Goal: Transaction & Acquisition: Purchase product/service

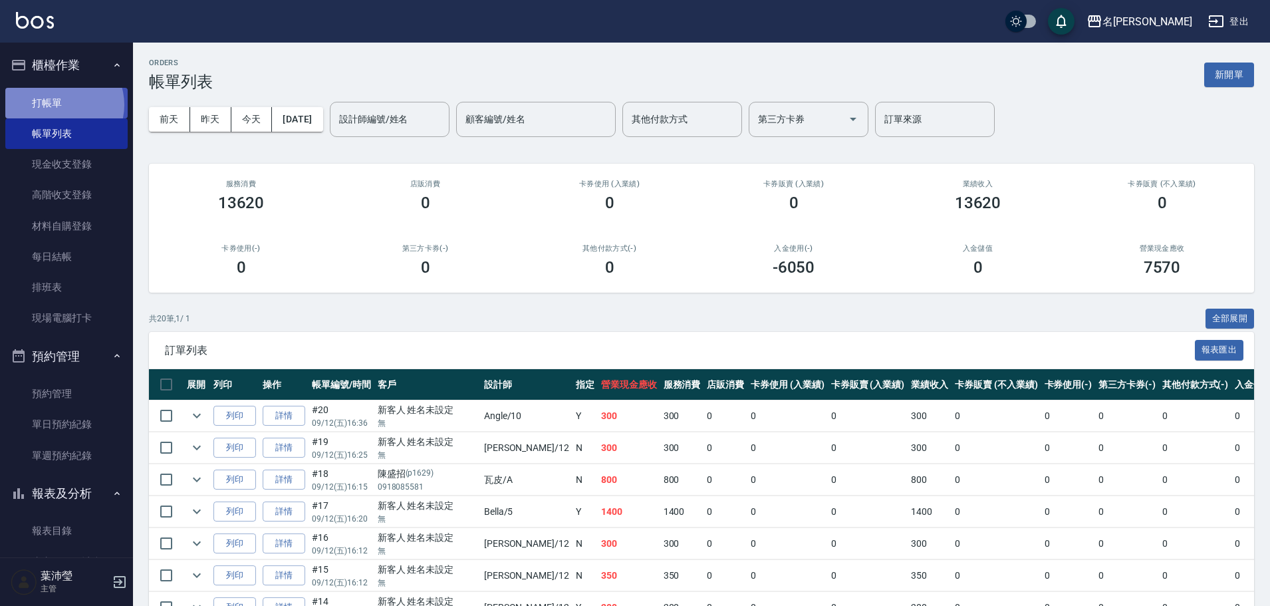
click at [58, 105] on link "打帳單" at bounding box center [66, 103] width 122 height 31
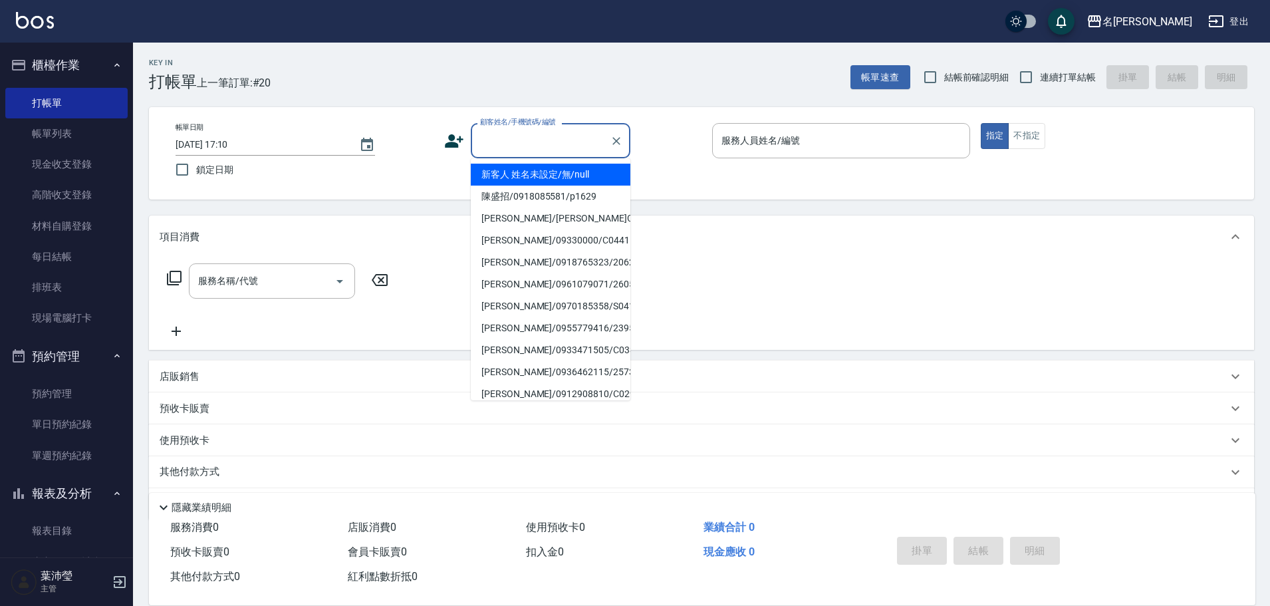
click at [509, 143] on input "顧客姓名/手機號碼/編號" at bounding box center [541, 140] width 128 height 23
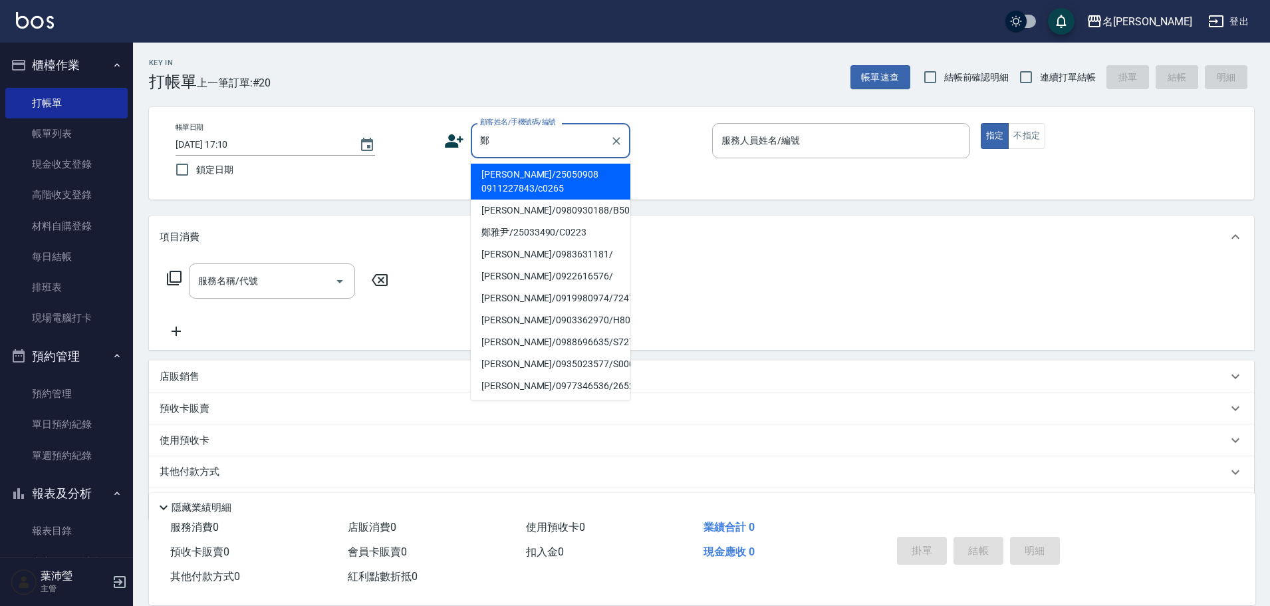
click at [503, 153] on div "[PERSON_NAME]姓名/手機號碼/編號" at bounding box center [551, 140] width 160 height 35
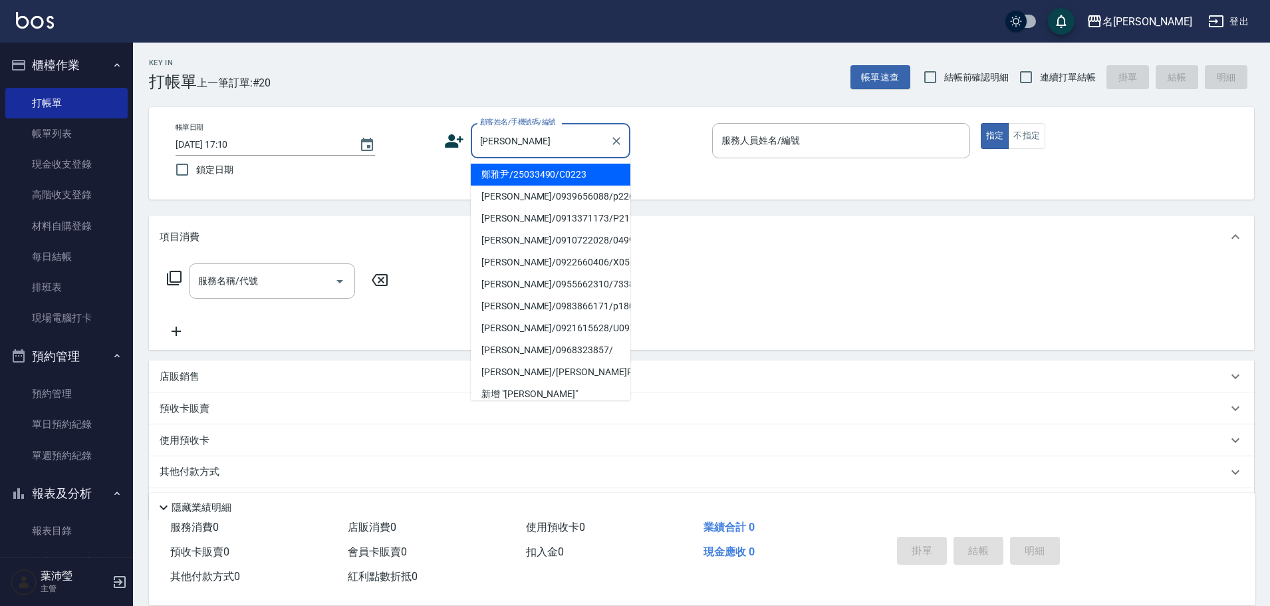
click at [511, 180] on li "鄭雅尹/25033490/C0223" at bounding box center [551, 175] width 160 height 22
type input "鄭雅尹/25033490/C0223"
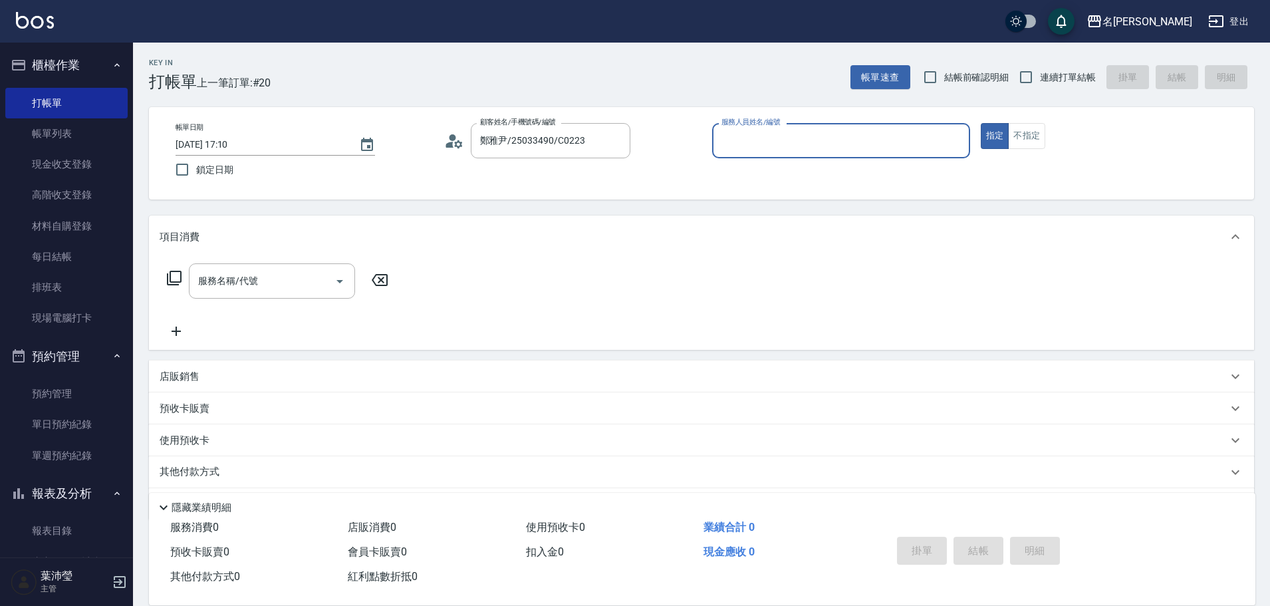
type input "Angle-10"
click at [178, 279] on icon at bounding box center [174, 278] width 16 height 16
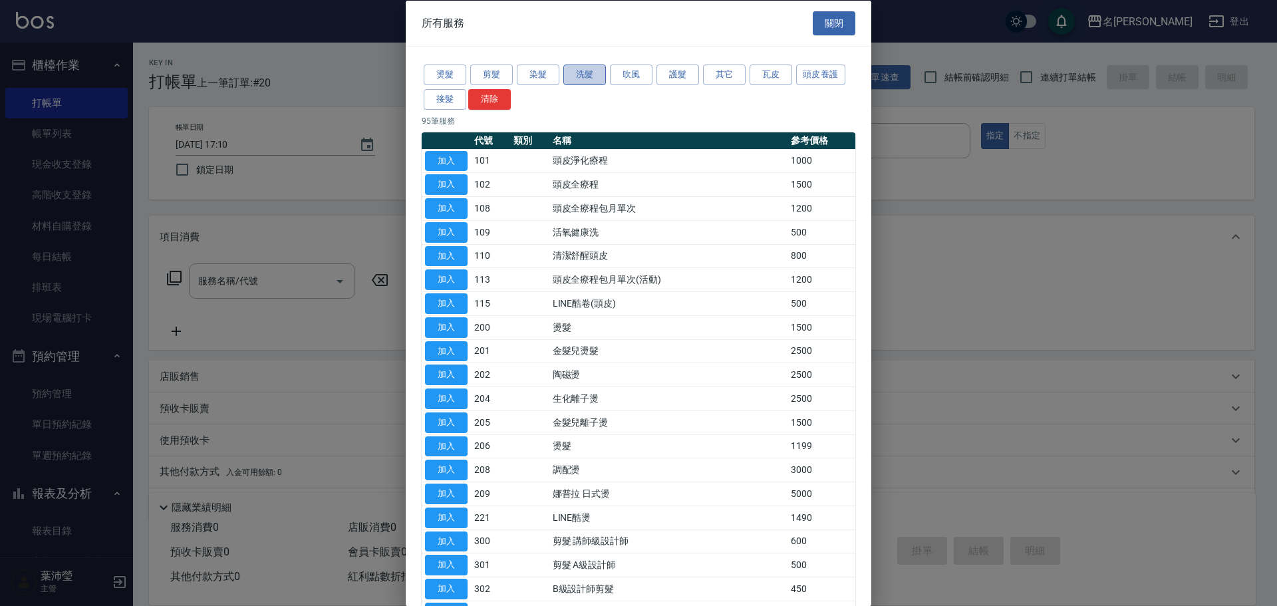
click at [585, 78] on button "洗髮" at bounding box center [584, 75] width 43 height 21
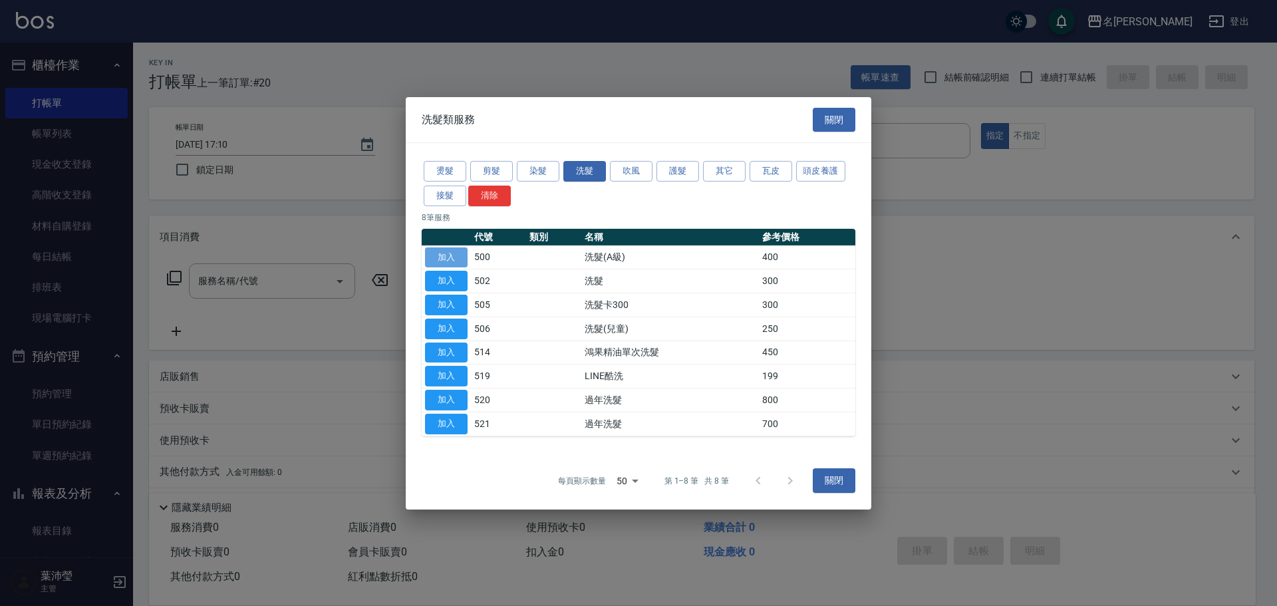
click at [443, 255] on button "加入" at bounding box center [446, 257] width 43 height 21
type input "洗髮(A級)(500)"
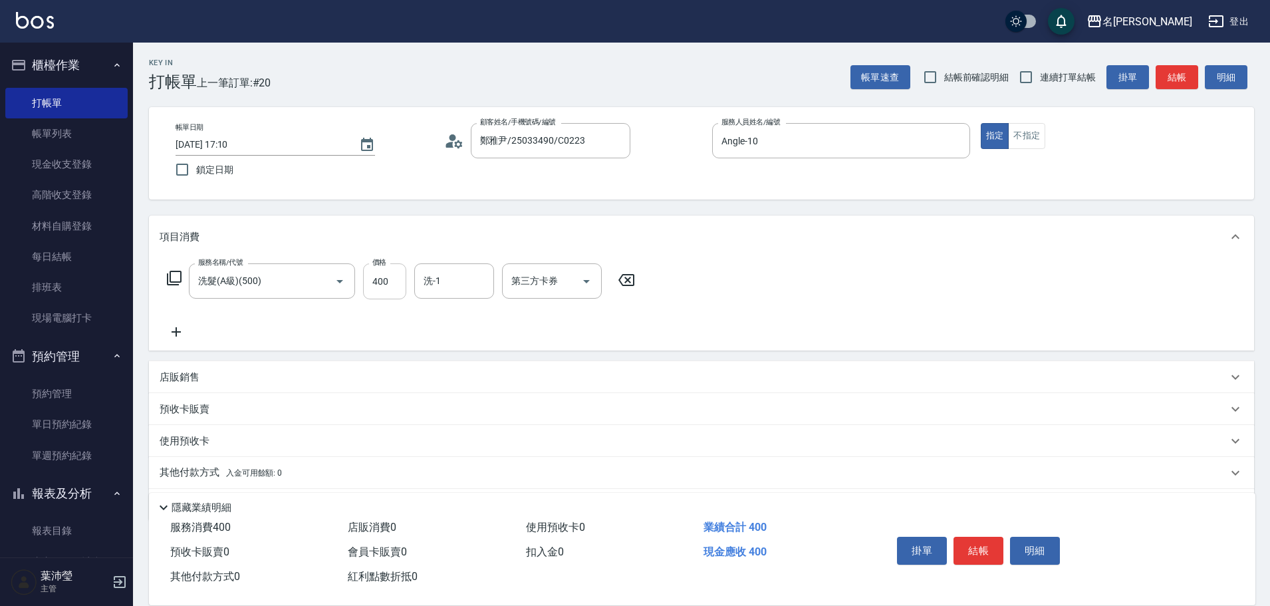
click at [383, 284] on input "400" at bounding box center [384, 281] width 43 height 36
type input "500"
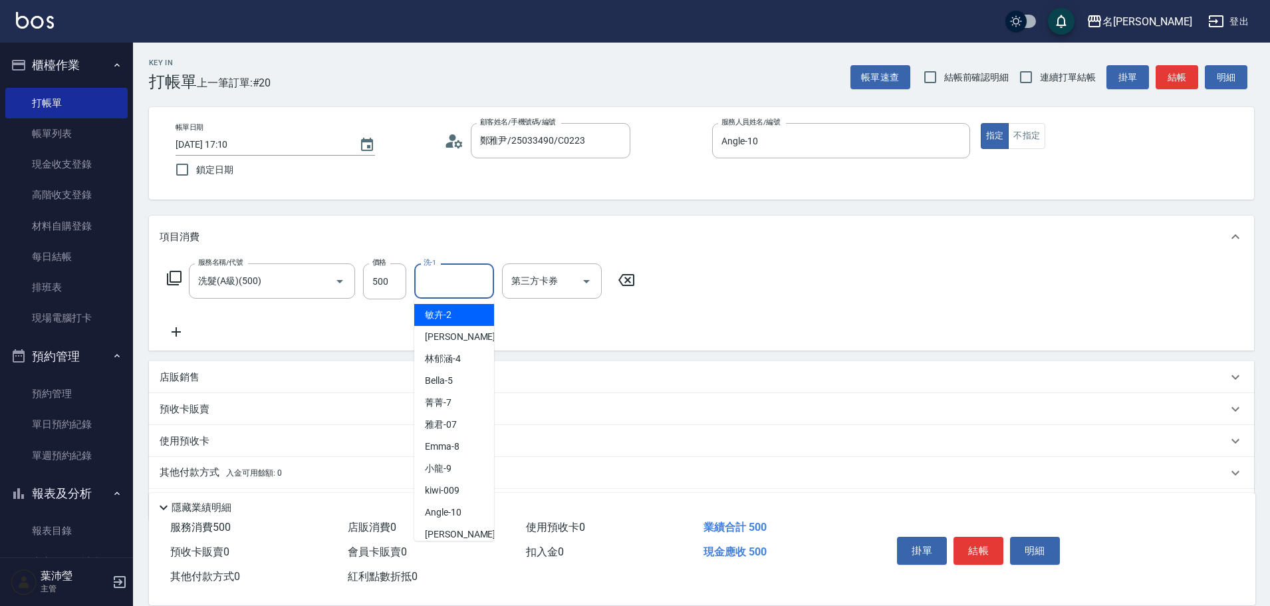
click at [471, 287] on input "洗-1" at bounding box center [454, 280] width 68 height 23
type input "語爭-20"
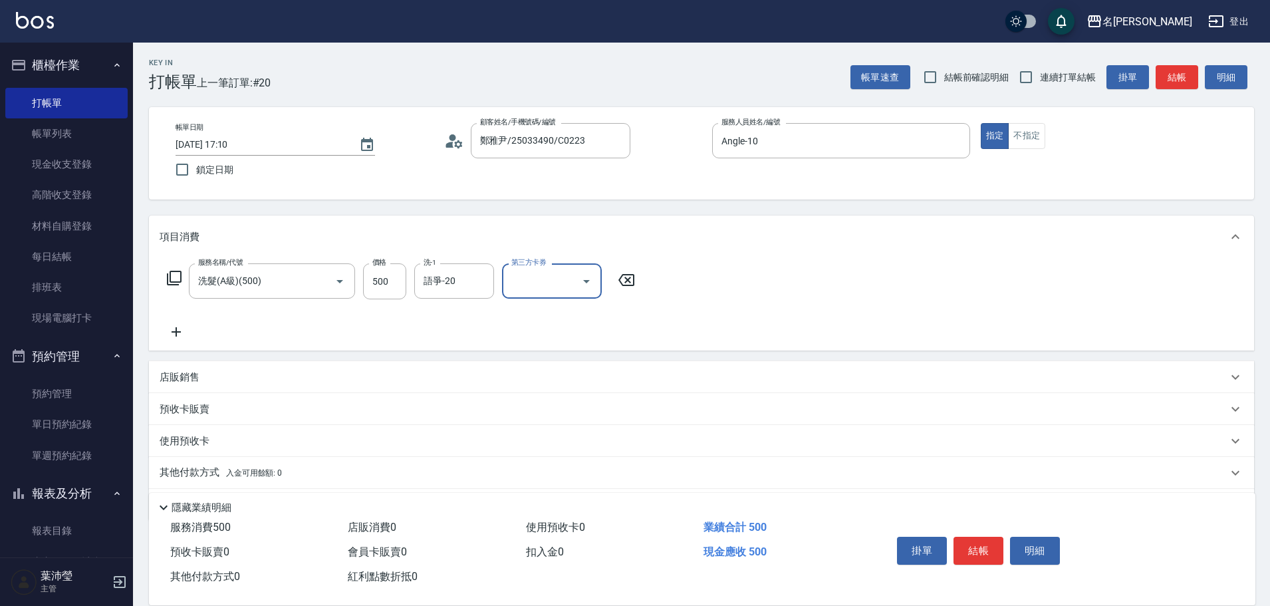
click at [178, 332] on icon at bounding box center [176, 331] width 9 height 9
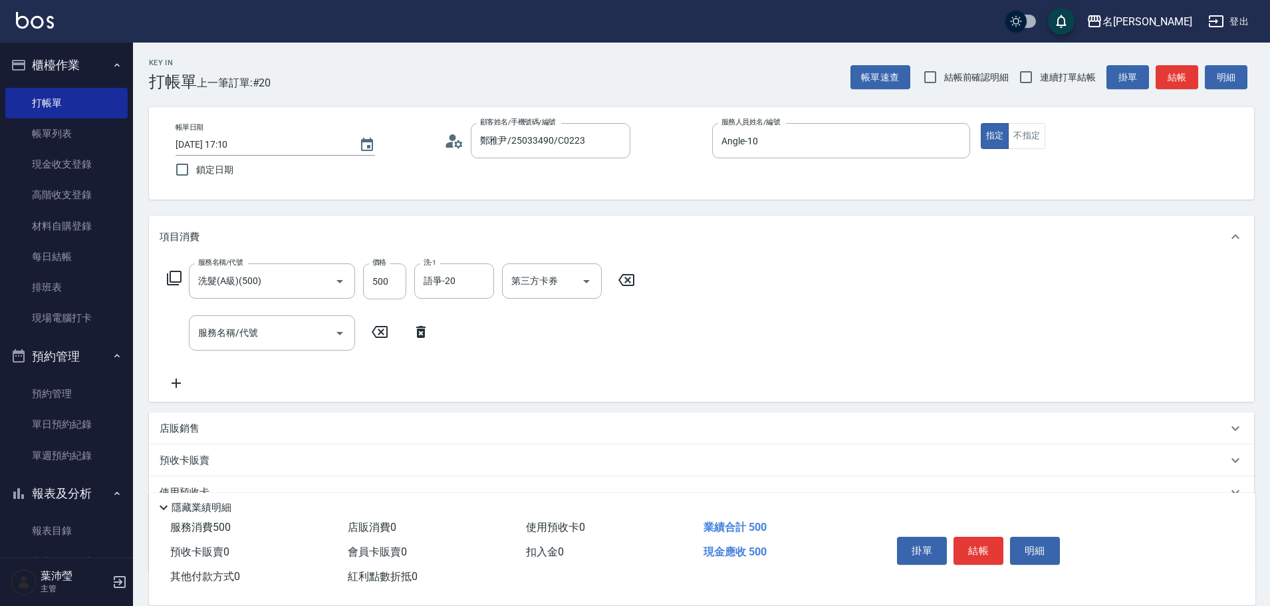
click at [174, 273] on icon at bounding box center [174, 278] width 16 height 16
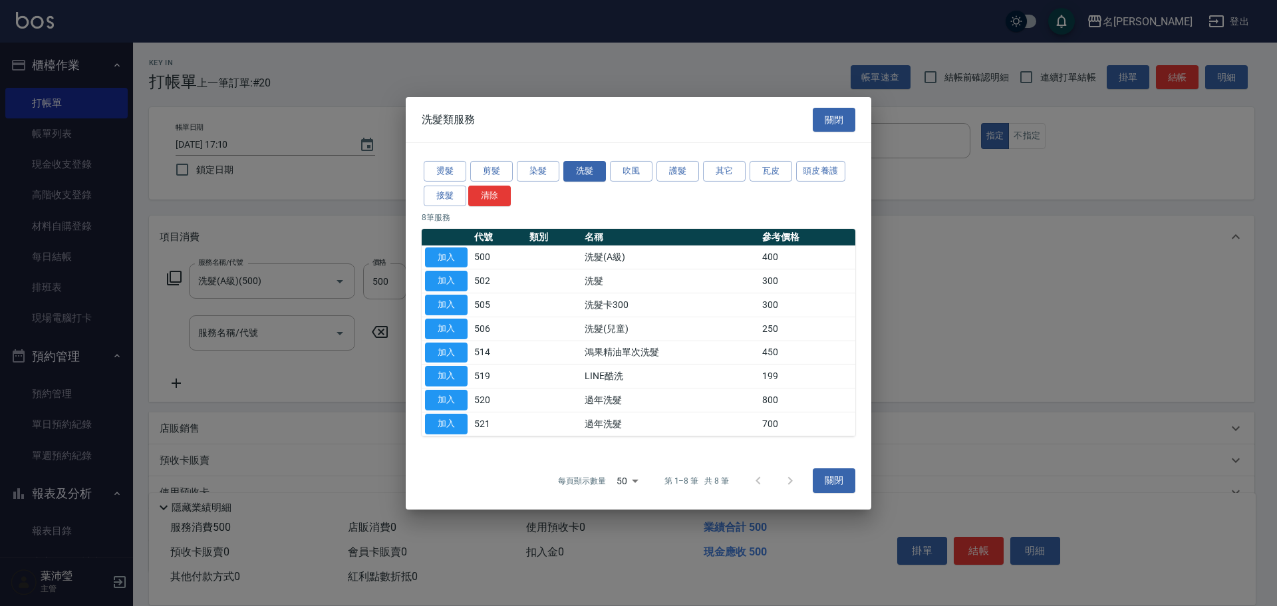
click at [702, 179] on div "燙髮 剪髮 染髮 洗髮 吹風 護髮 其它 瓦皮 頭皮養護 接髮 清除" at bounding box center [639, 183] width 434 height 49
click at [721, 178] on button "其它" at bounding box center [724, 171] width 43 height 21
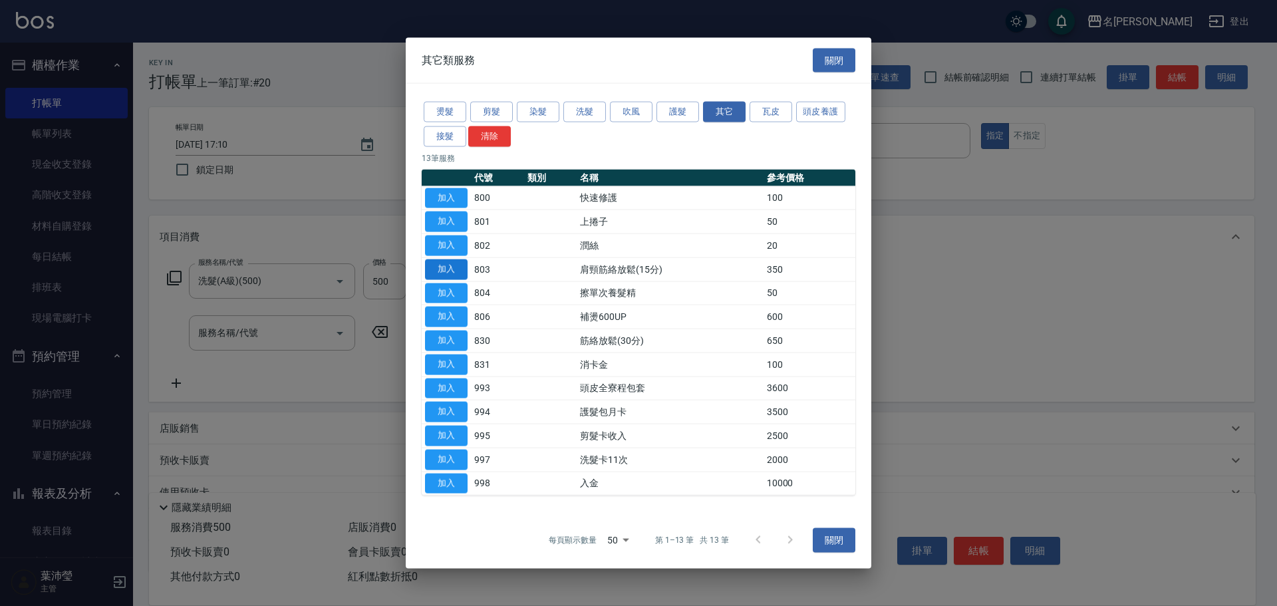
drag, startPoint x: 438, startPoint y: 339, endPoint x: 446, endPoint y: 268, distance: 71.0
click at [446, 268] on tbody "加入 800 快速修護 100 加入 801 上捲子 50 加入 802 潤絲 20 加入 803 肩頸筋絡放鬆(15分) 350 加入 804 擦單次養髮精…" at bounding box center [639, 340] width 434 height 309
click at [446, 268] on button "加入" at bounding box center [446, 269] width 43 height 21
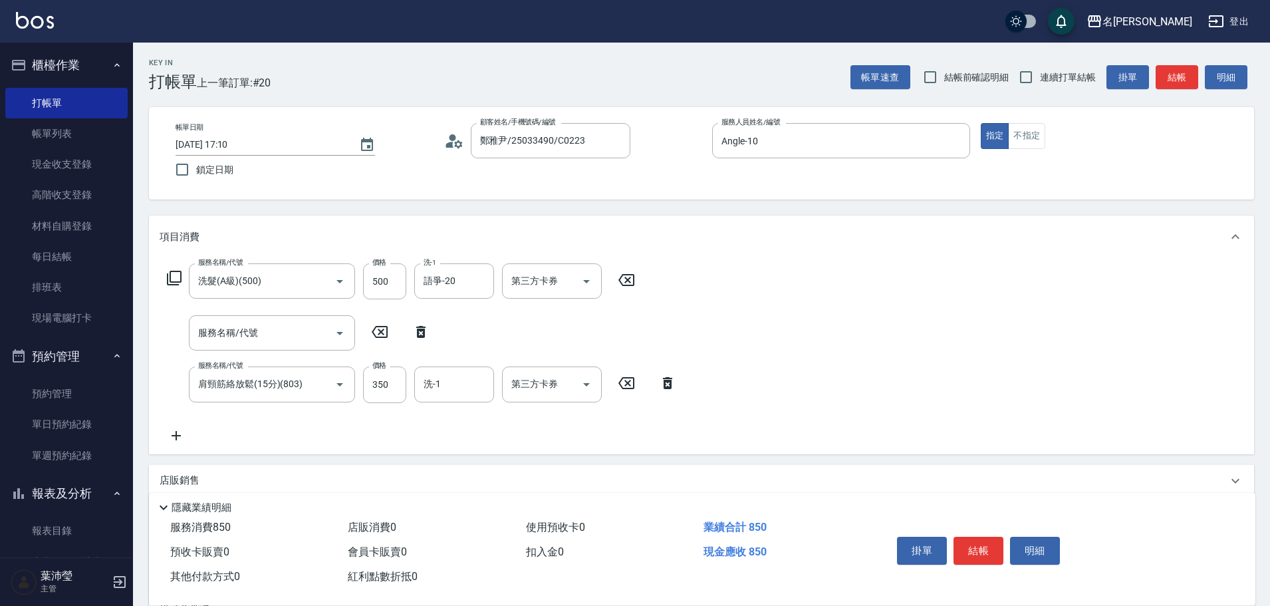
click at [424, 328] on icon at bounding box center [420, 332] width 9 height 12
type input "肩頸筋絡放鬆(15分)(803)"
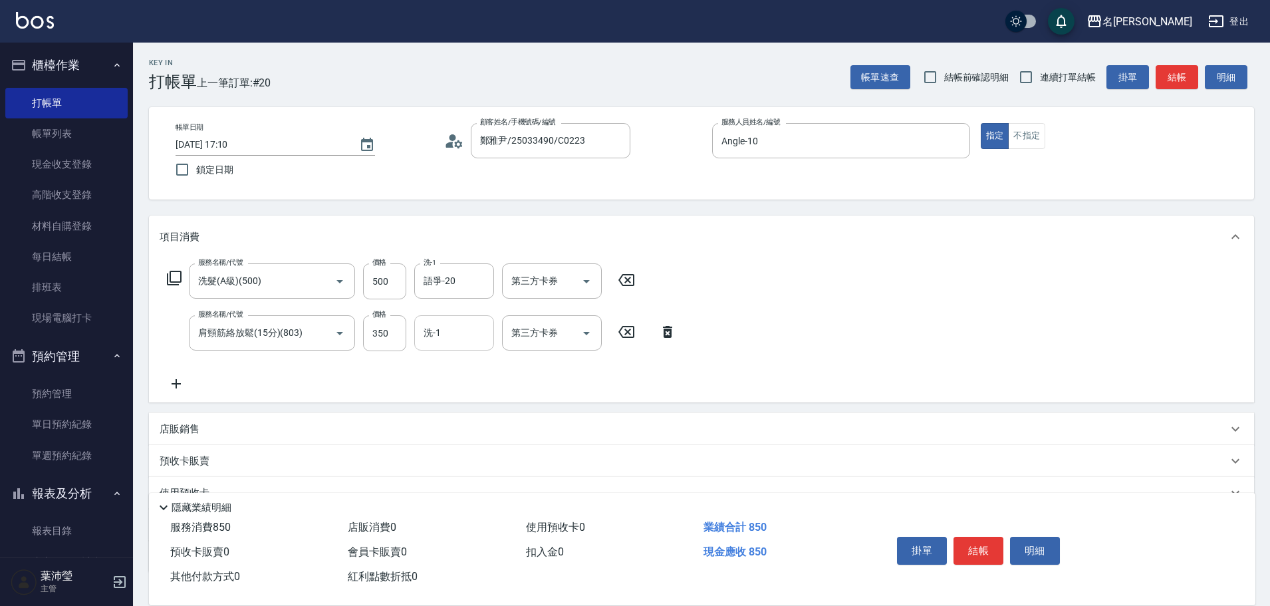
click at [426, 330] on input "洗-1" at bounding box center [454, 332] width 68 height 23
type input "語爭-20"
click at [960, 551] on button "結帳" at bounding box center [979, 551] width 50 height 28
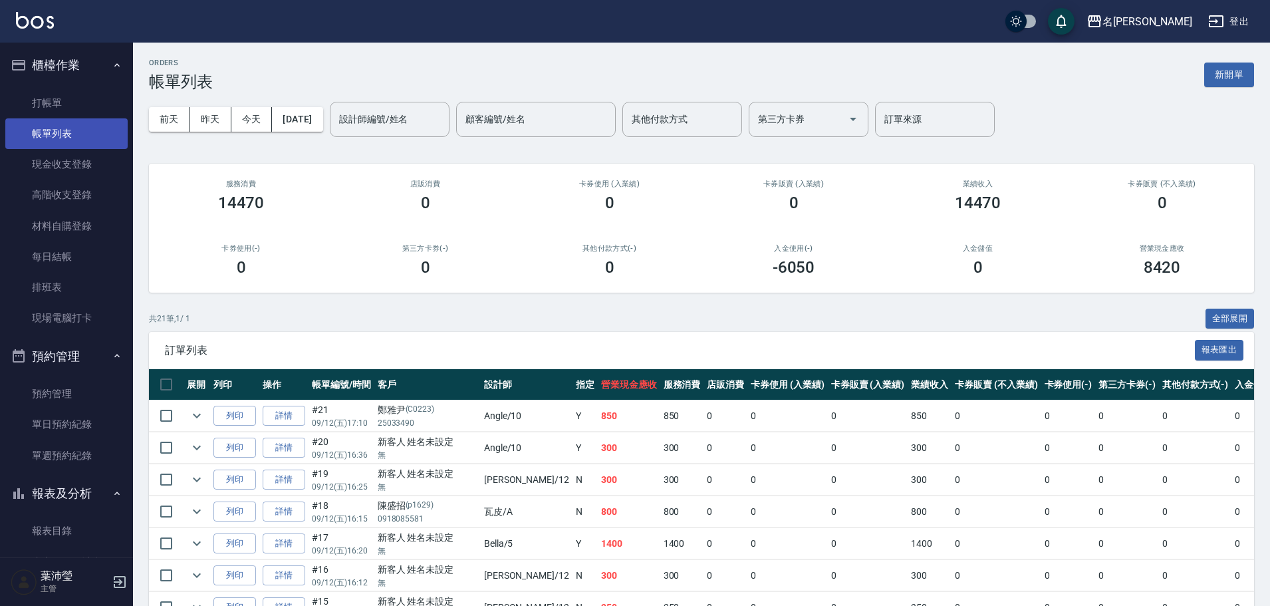
click at [65, 124] on link "帳單列表" at bounding box center [66, 133] width 122 height 31
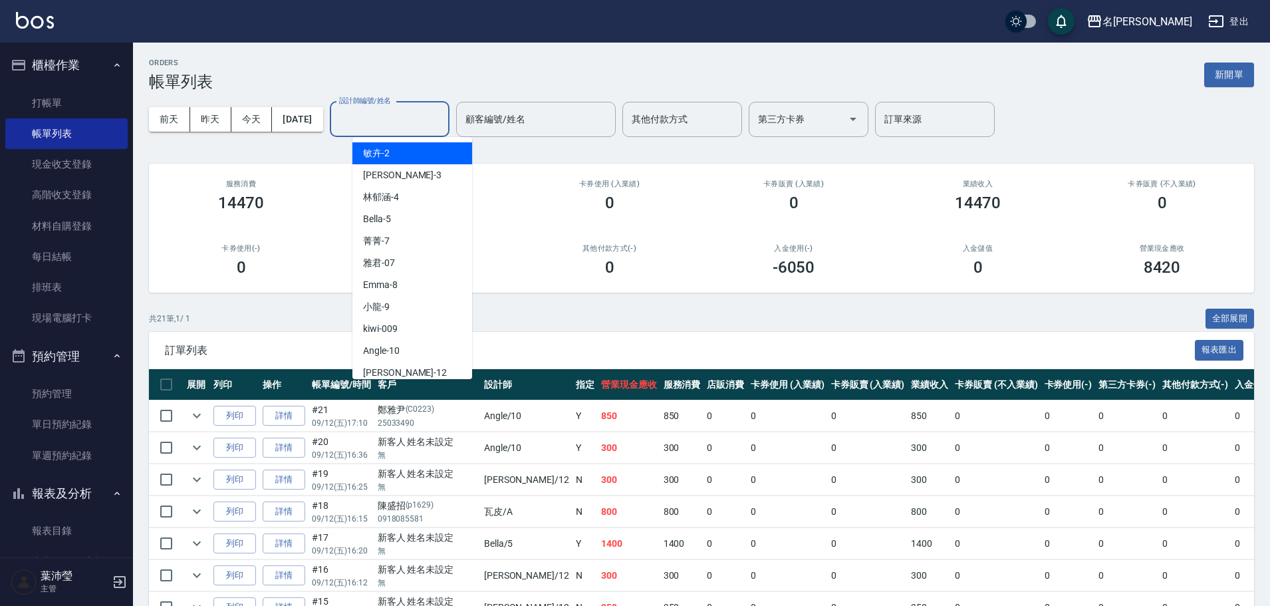
click at [412, 112] on input "設計師編號/姓名" at bounding box center [390, 119] width 108 height 23
click at [400, 343] on div "Angle -10" at bounding box center [413, 351] width 120 height 22
type input "Angle-10"
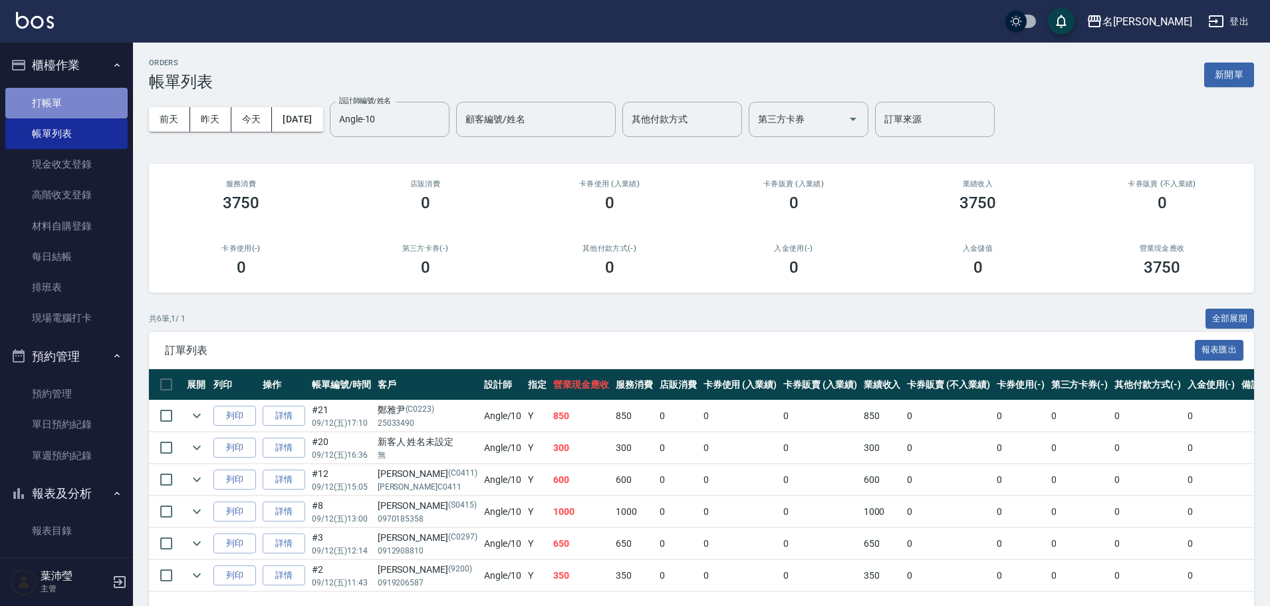
click at [69, 98] on link "打帳單" at bounding box center [66, 103] width 122 height 31
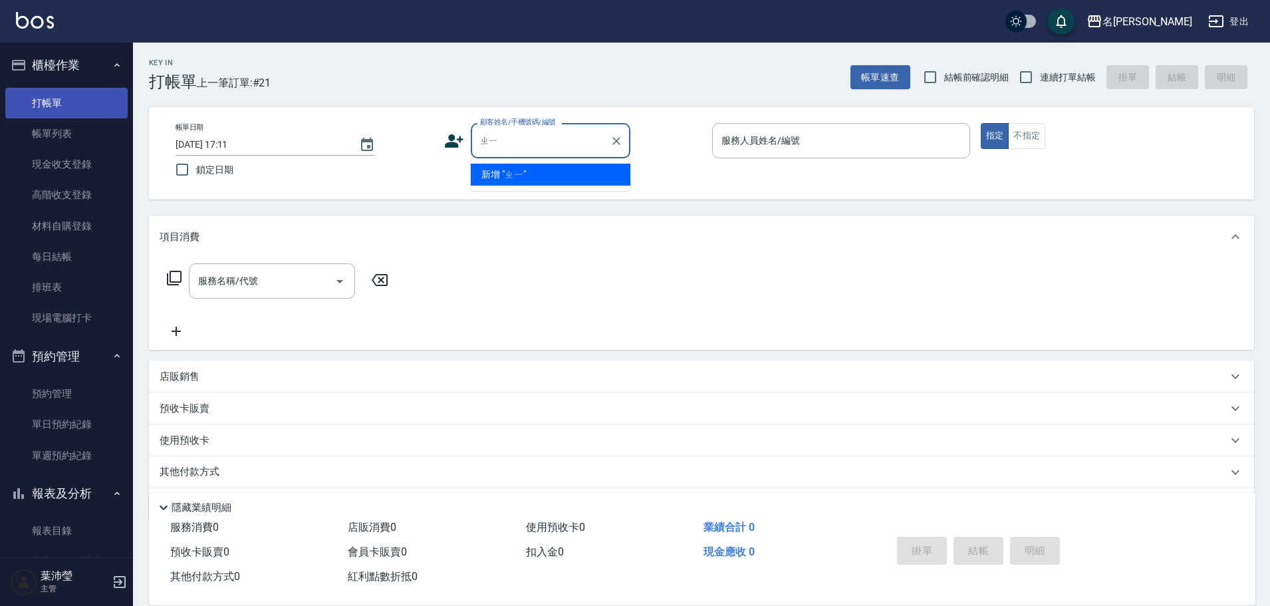
type input "ㄓ"
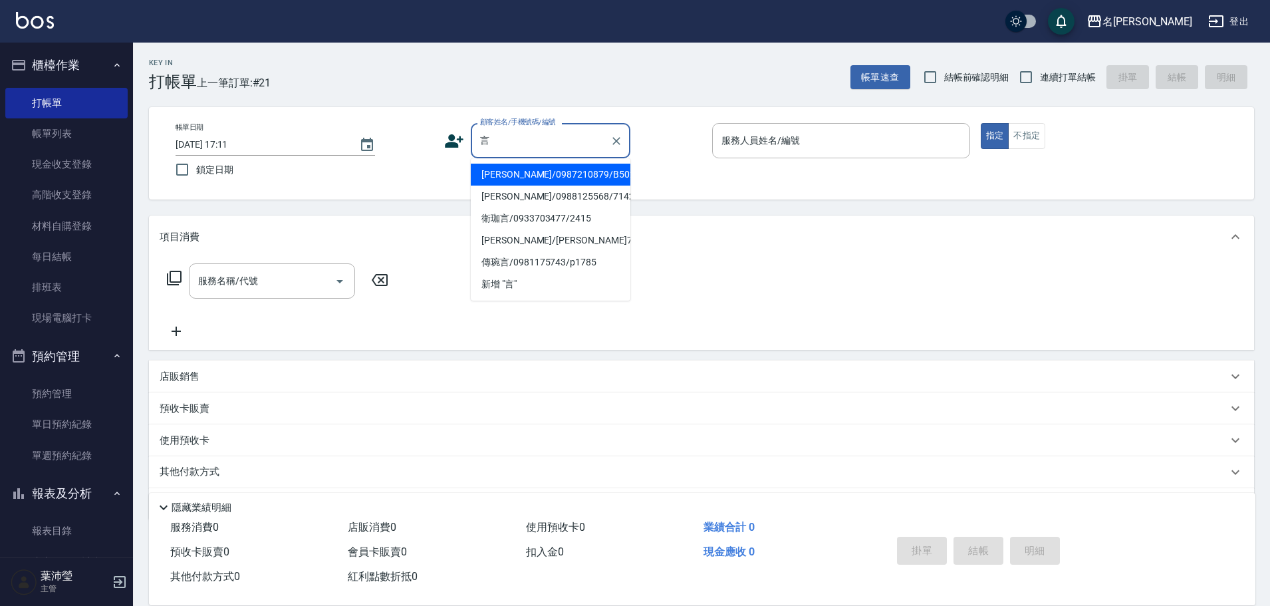
click at [538, 180] on li "[PERSON_NAME]/0987210879/B50204" at bounding box center [551, 175] width 160 height 22
type input "[PERSON_NAME]/0987210879/B50204"
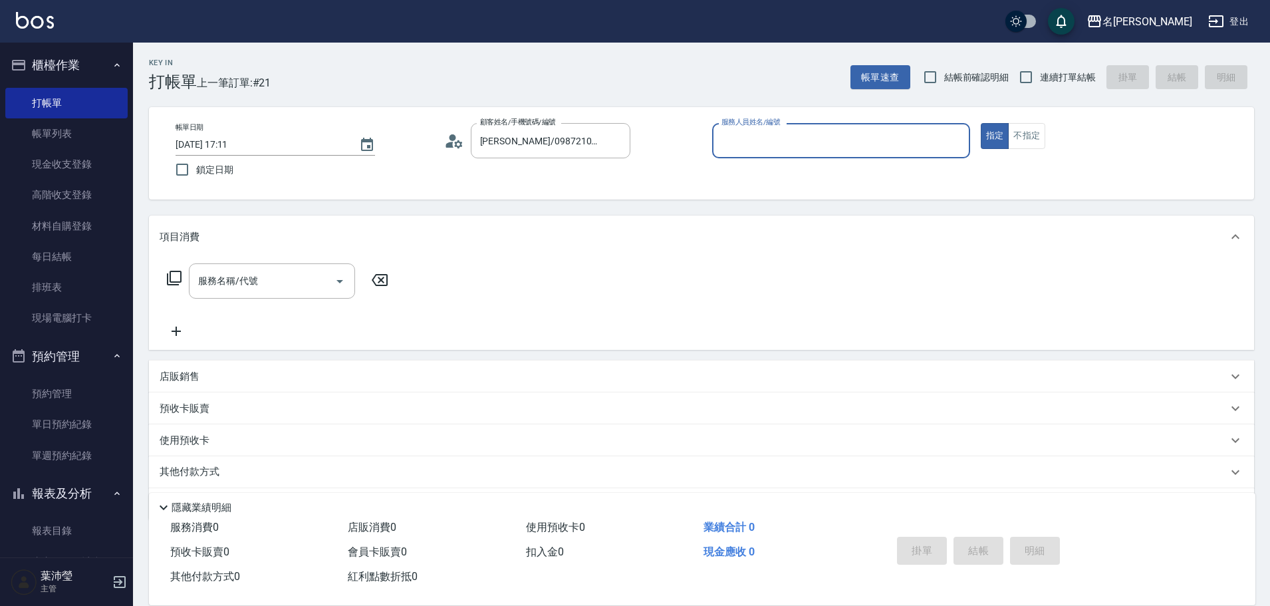
type input "Bella-5"
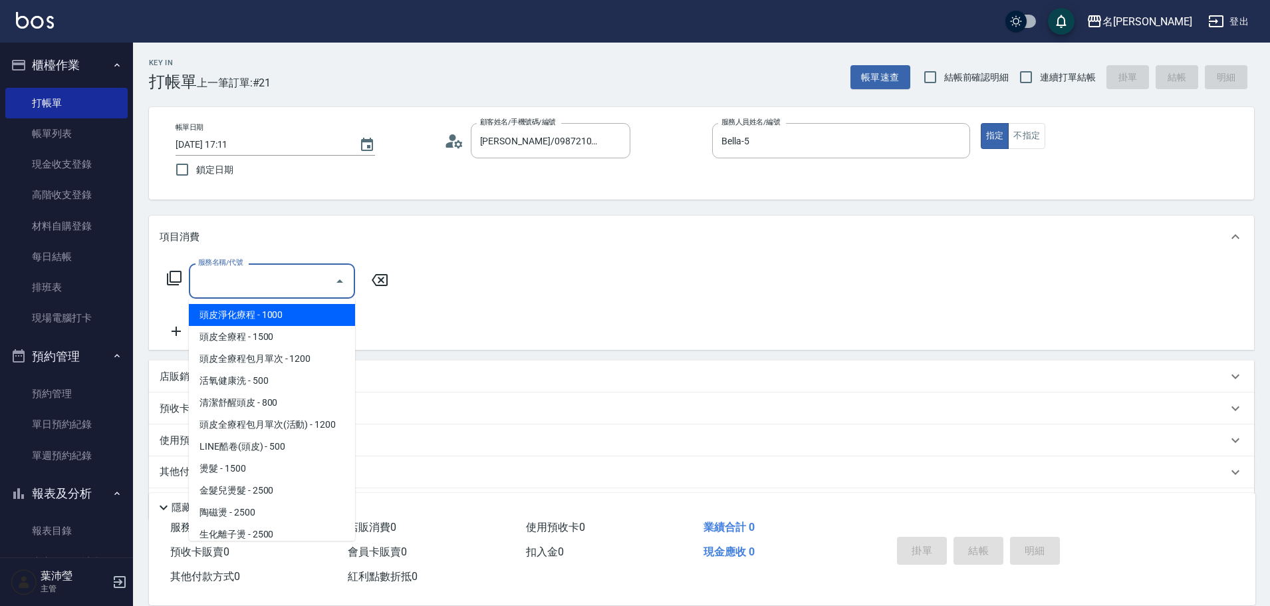
drag, startPoint x: 277, startPoint y: 283, endPoint x: 267, endPoint y: 278, distance: 10.4
click at [276, 283] on input "服務名稱/代號" at bounding box center [262, 280] width 134 height 23
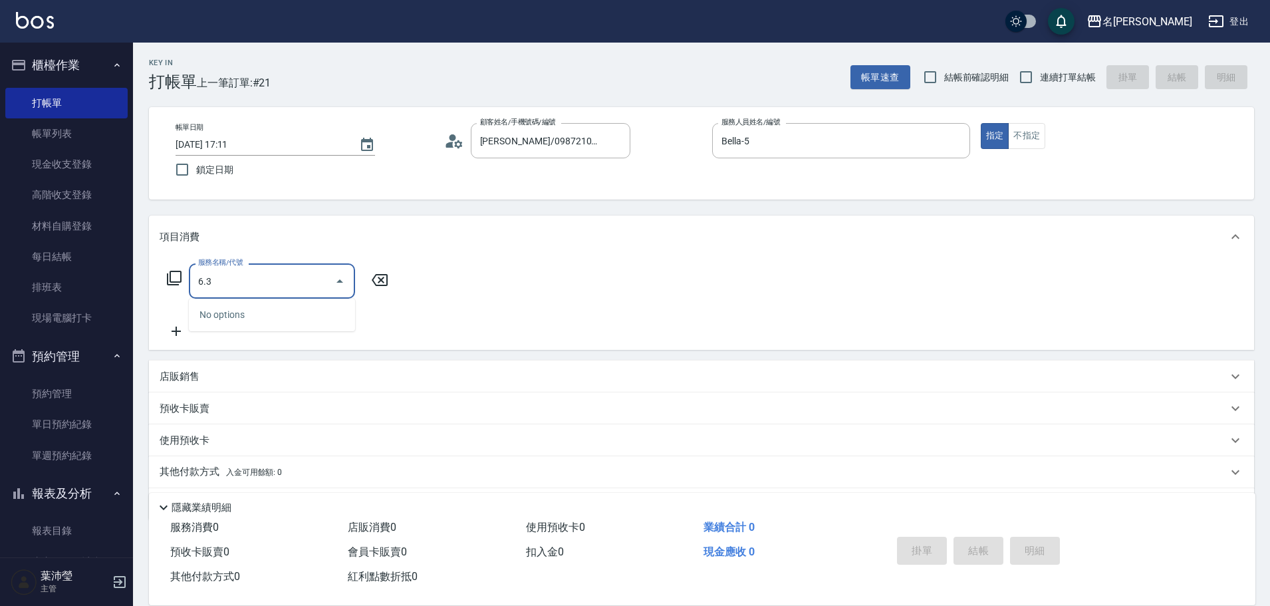
drag, startPoint x: 166, startPoint y: 274, endPoint x: 142, endPoint y: 274, distance: 23.9
click at [142, 274] on div "Key In 打帳單 上一筆訂單:#21 帳單速查 結帳前確認明細 連續打單結帳 掛單 結帳 明細 帳單日期 [DATE] 17:11 鎖定日期 顧客姓名/手…" at bounding box center [701, 345] width 1137 height 605
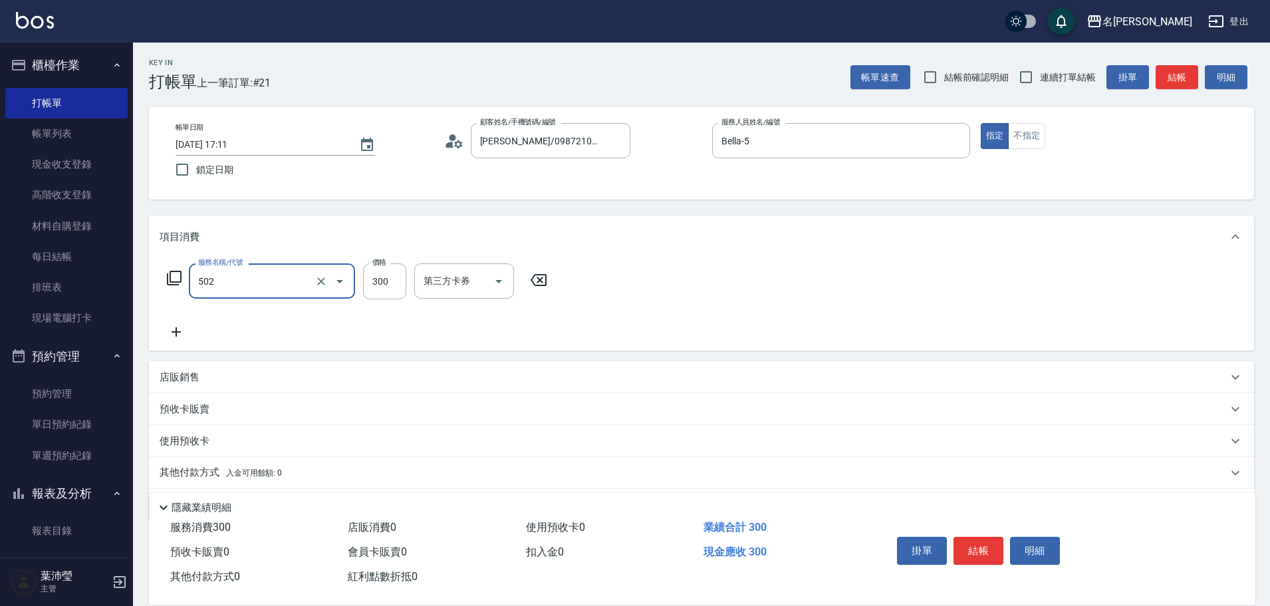
type input "洗髮(502)"
click at [179, 329] on icon at bounding box center [176, 332] width 33 height 16
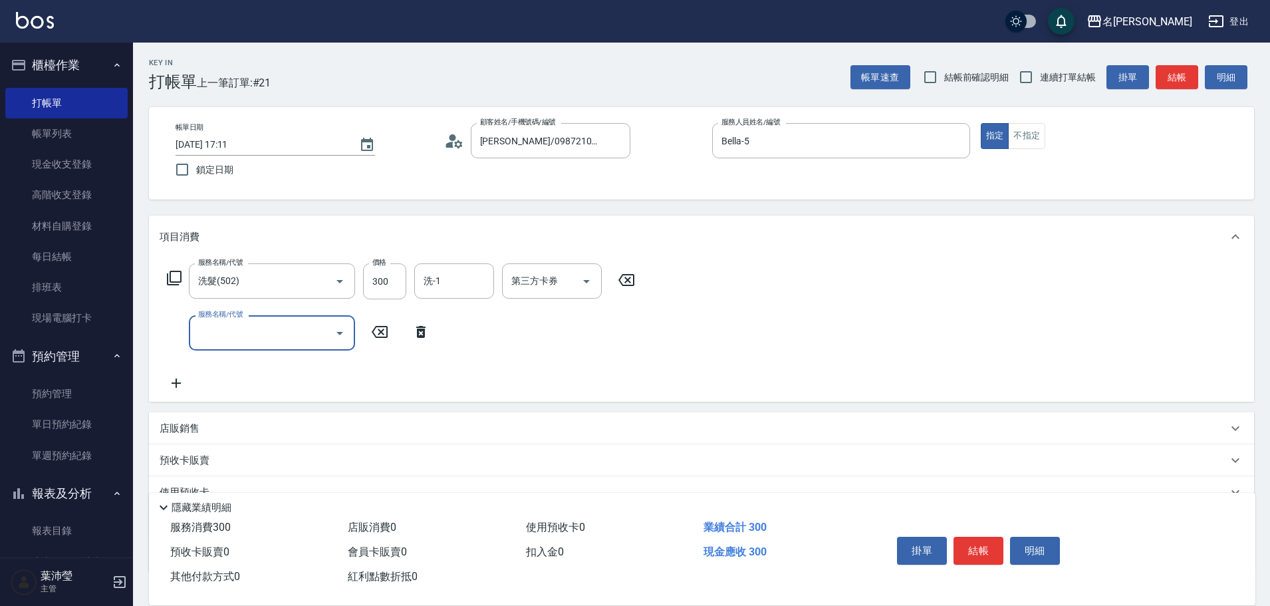
click at [205, 331] on input "服務名稱/代號" at bounding box center [262, 332] width 134 height 23
type input "潤絲(802)"
click at [1169, 84] on button "結帳" at bounding box center [1177, 77] width 43 height 25
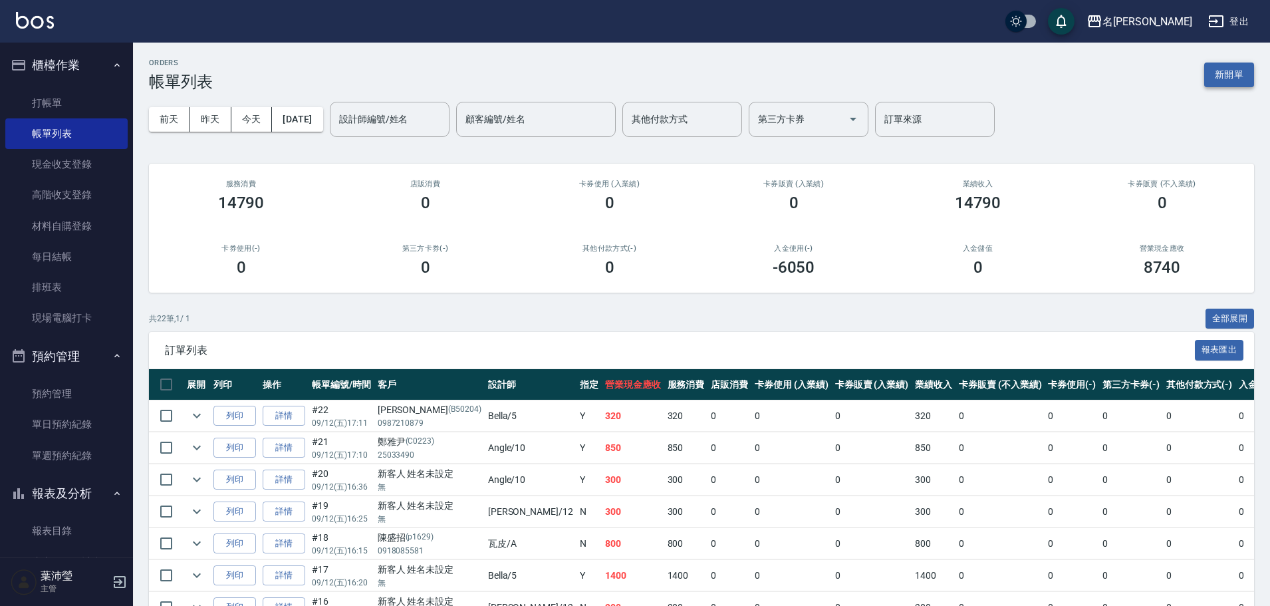
click at [1217, 77] on button "新開單" at bounding box center [1230, 75] width 50 height 25
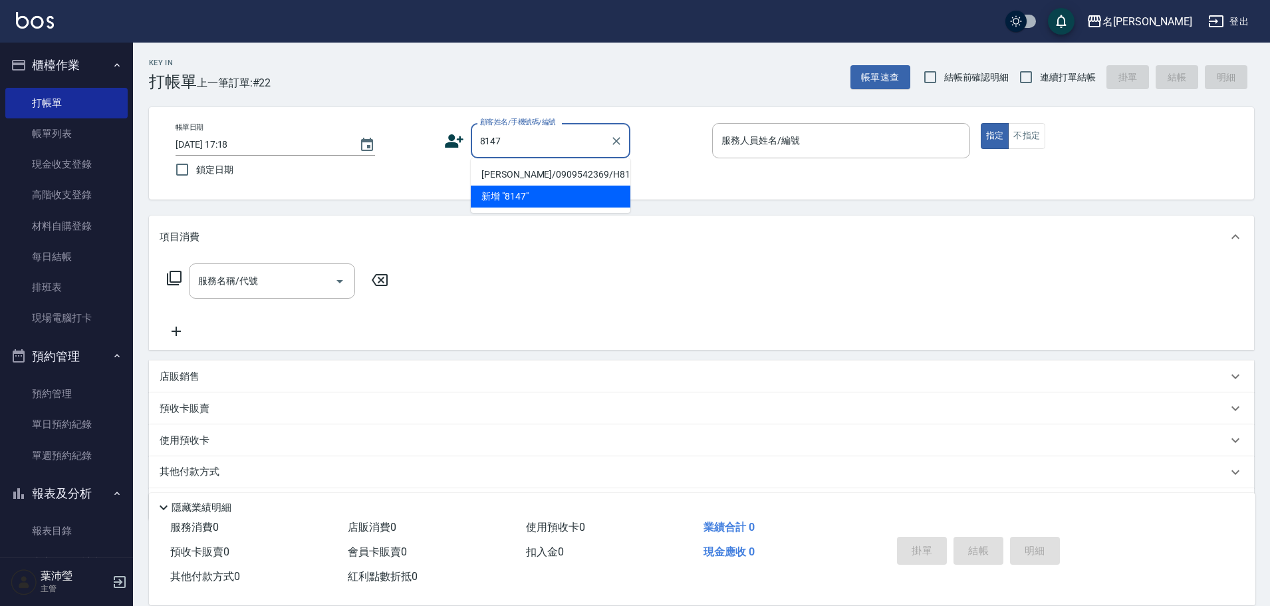
click at [547, 164] on ul "[PERSON_NAME]/0909542369/H8147 新增 "8147"" at bounding box center [551, 185] width 160 height 55
click at [559, 172] on li "[PERSON_NAME]/0909542369/H8147" at bounding box center [551, 175] width 160 height 22
type input "[PERSON_NAME]/0909542369/H8147"
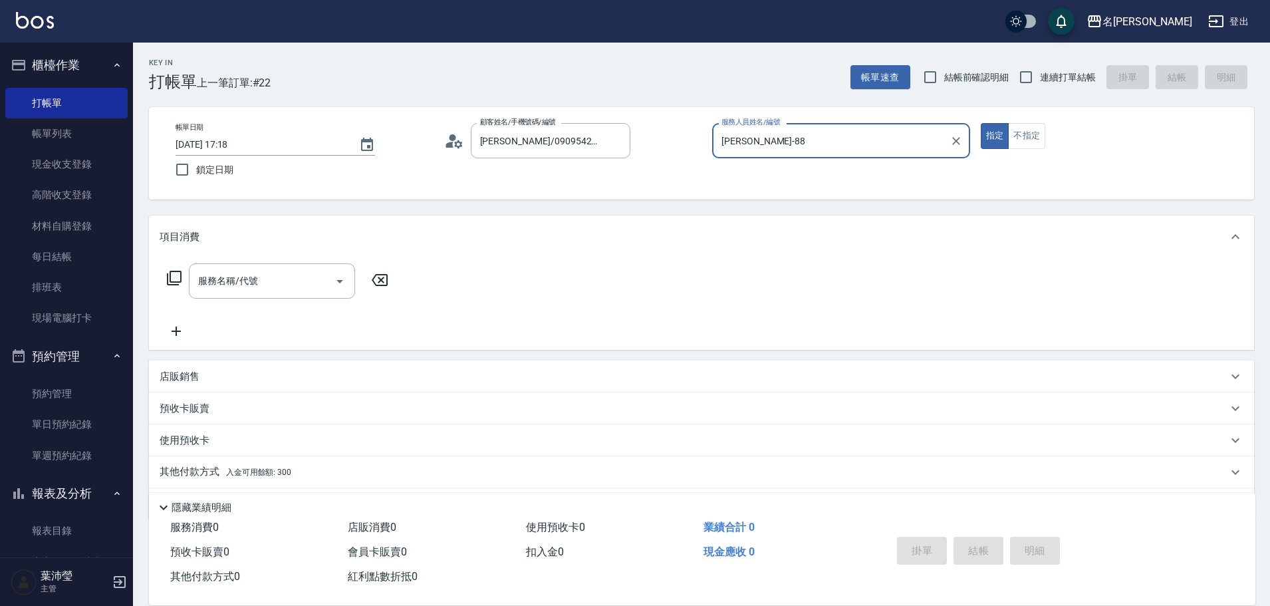
click at [981, 123] on button "指定" at bounding box center [995, 136] width 29 height 26
type input "Emma-8"
type button "true"
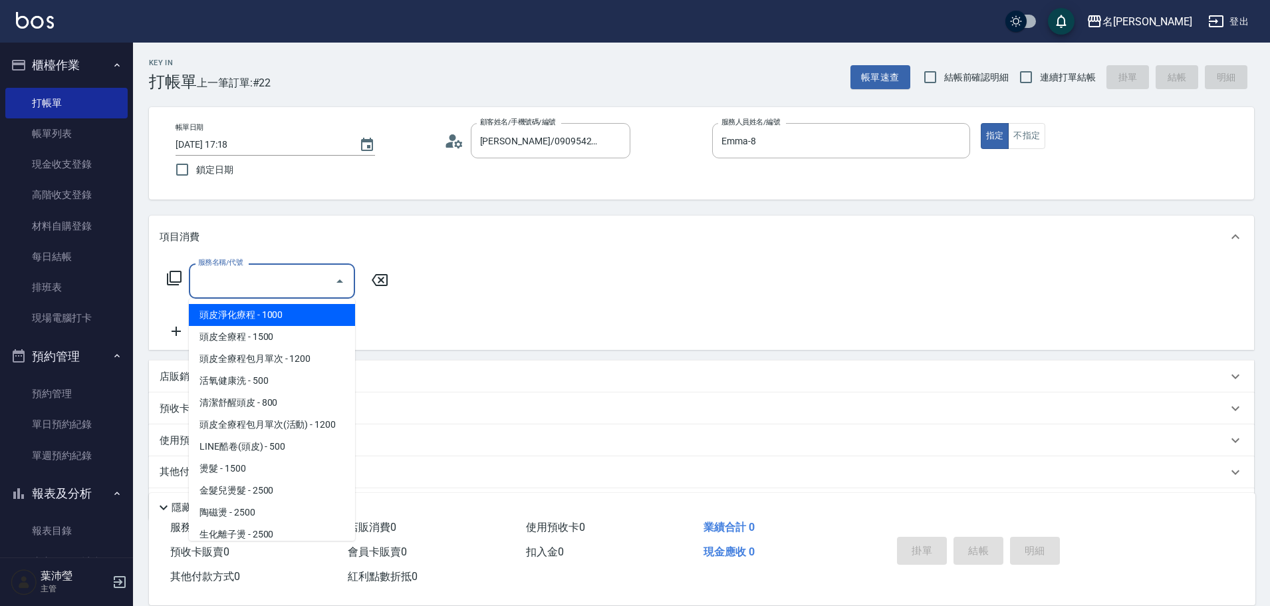
click at [268, 277] on input "服務名稱/代號" at bounding box center [262, 280] width 134 height 23
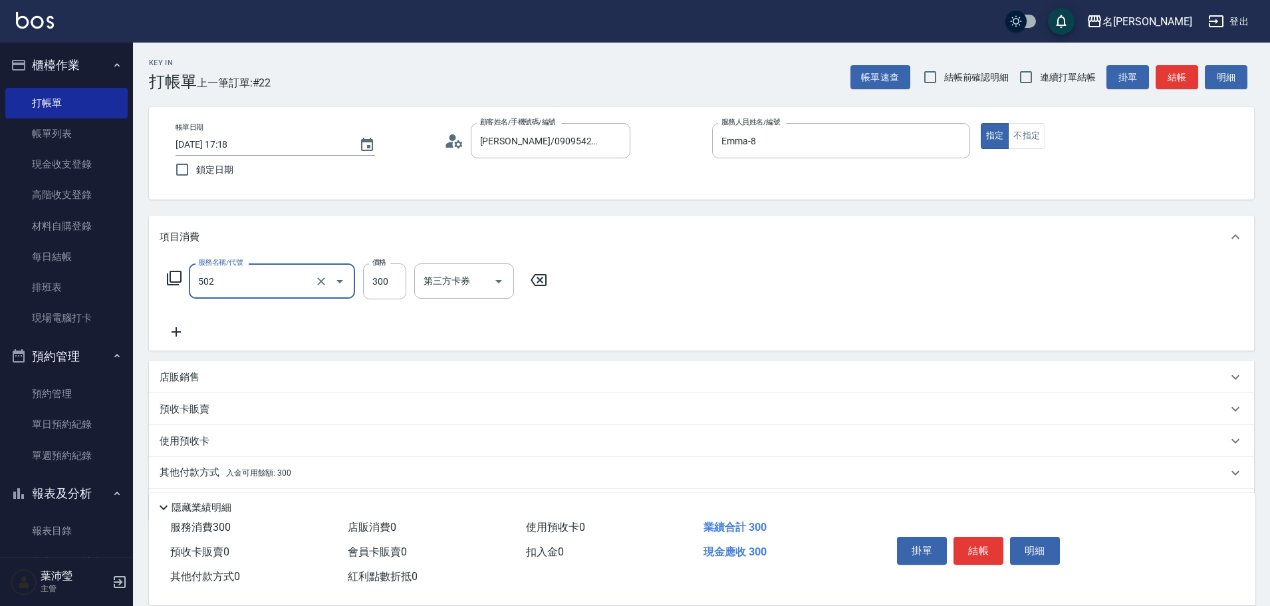
type input "洗髮(502)"
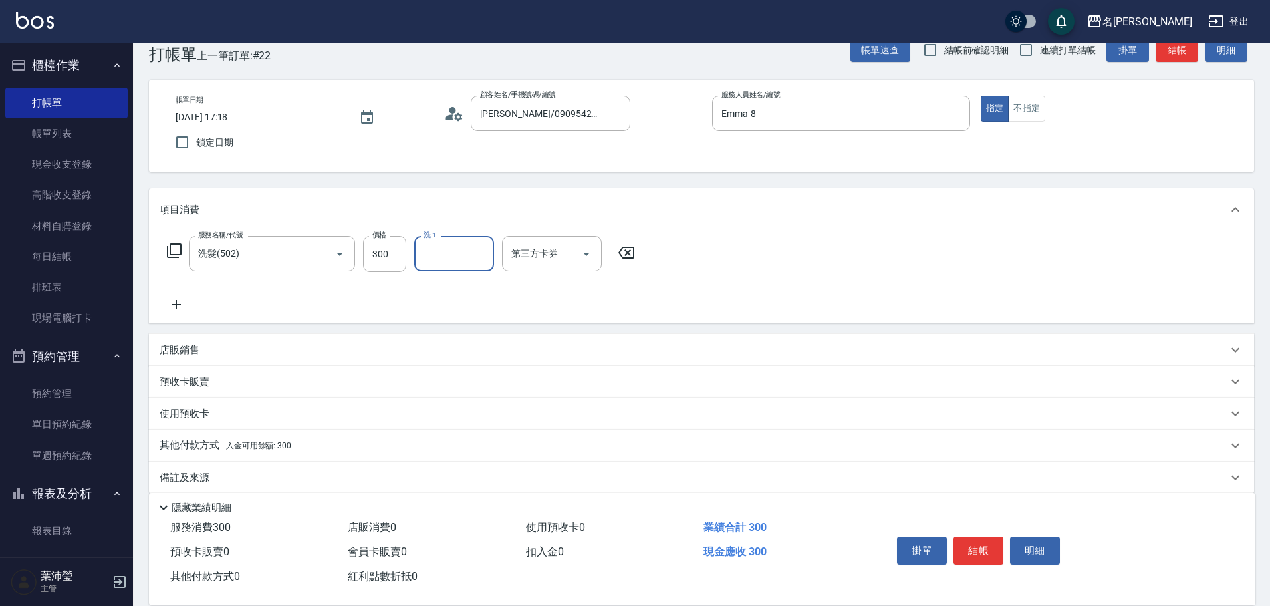
scroll to position [43, 0]
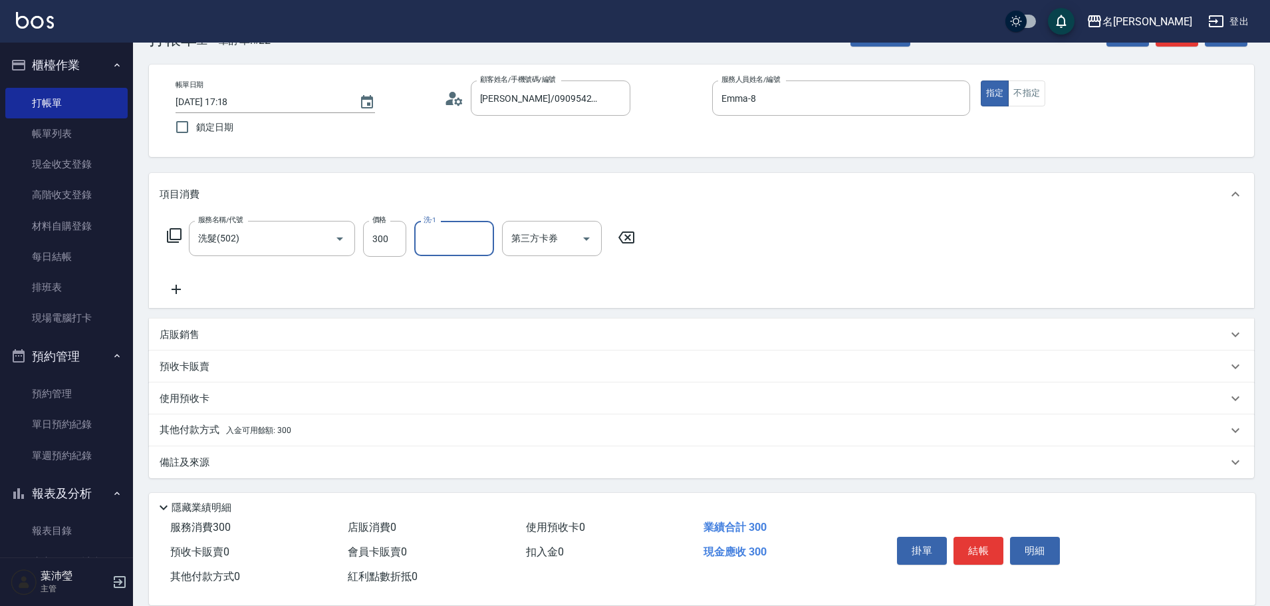
click at [256, 428] on span "入金可用餘額: 300" at bounding box center [258, 430] width 65 height 9
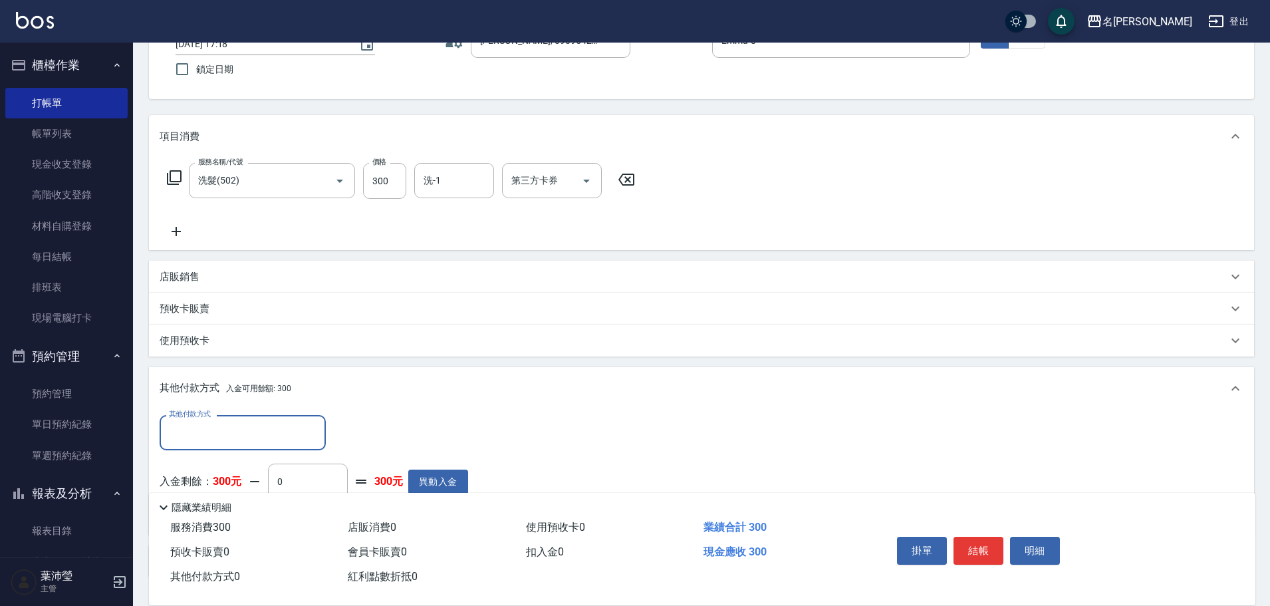
scroll to position [0, 0]
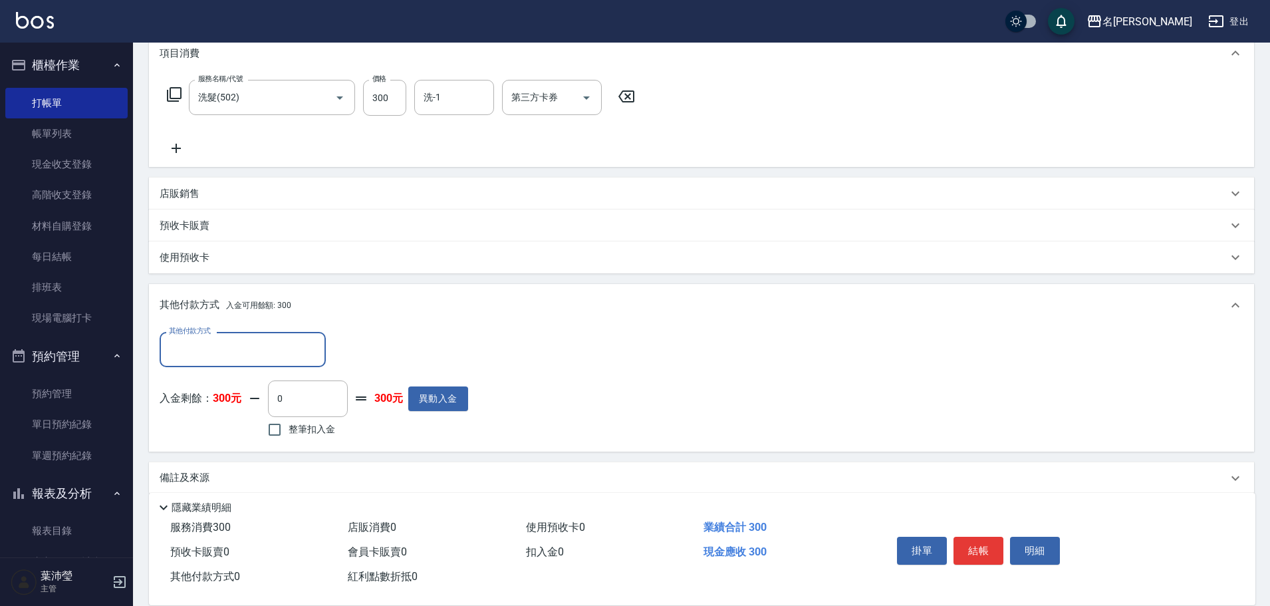
click at [296, 432] on span "整筆扣入金" at bounding box center [312, 429] width 47 height 14
click at [289, 432] on input "整筆扣入金" at bounding box center [275, 430] width 28 height 28
checkbox input "true"
type input "300"
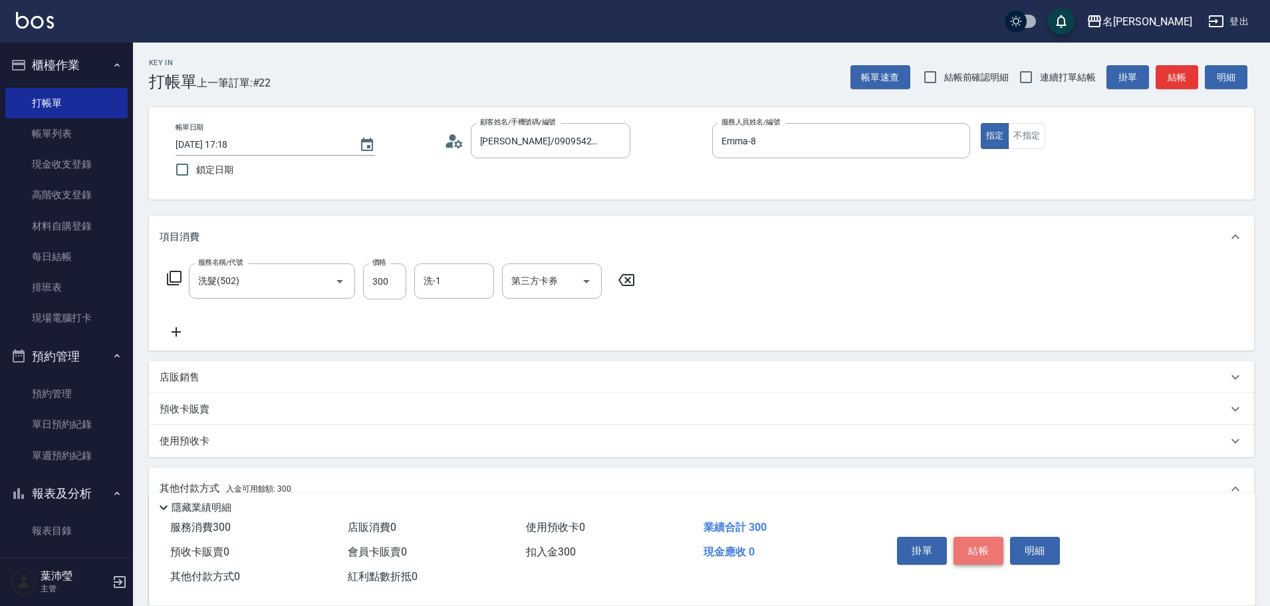
click at [991, 552] on button "結帳" at bounding box center [979, 551] width 50 height 28
